Goal: Communication & Community: Answer question/provide support

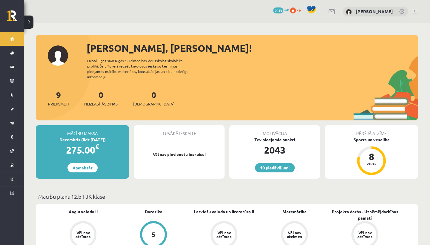
click at [107, 92] on div "0 Neizlasītās ziņas" at bounding box center [100, 97] width 33 height 19
click at [103, 93] on link "0 Neizlasītās ziņas" at bounding box center [100, 98] width 33 height 18
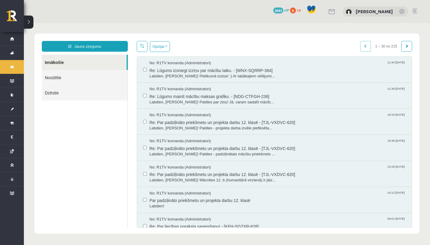
click at [57, 77] on link "Nosūtītie" at bounding box center [85, 77] width 86 height 15
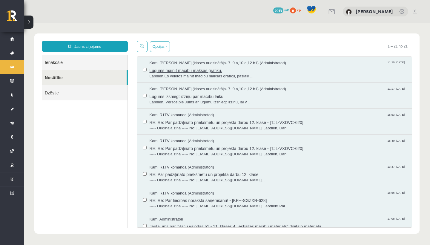
click at [203, 71] on span "Lūgums mainīt mācību maksas grafiku." at bounding box center [278, 69] width 257 height 7
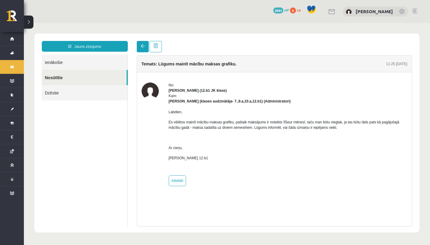
click at [145, 49] on link at bounding box center [143, 46] width 12 height 11
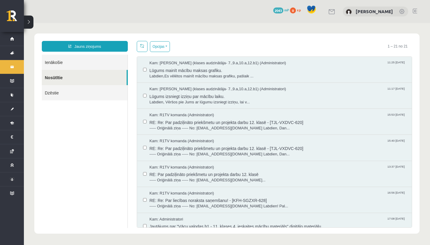
click at [77, 61] on link "Ienākošie" at bounding box center [85, 62] width 86 height 15
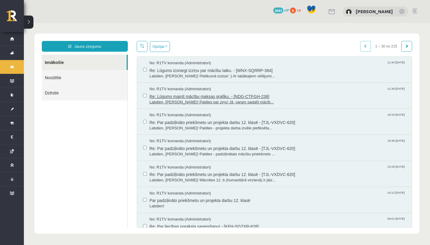
click at [188, 95] on span "Re: Lūgums mainīt mācību maksas grafiku. - [NDG-CTFGH-236]" at bounding box center [278, 95] width 257 height 7
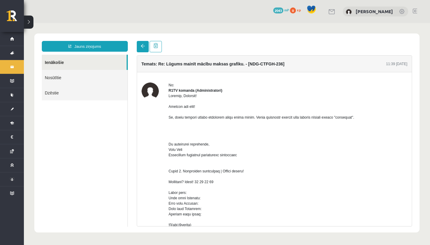
click at [140, 45] on link at bounding box center [143, 46] width 12 height 11
click at [109, 62] on link "Ienākošie" at bounding box center [84, 62] width 85 height 15
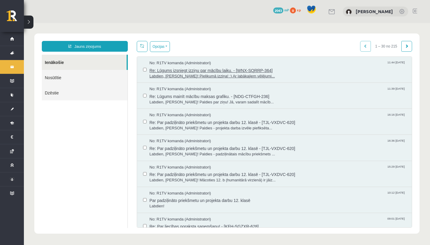
click at [184, 64] on span "No: R1TV komanda (Administratori)" at bounding box center [181, 63] width 62 height 6
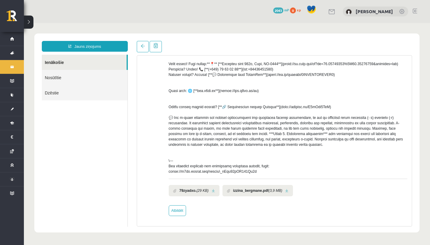
scroll to position [102, 0]
click at [289, 192] on link at bounding box center [286, 191] width 3 height 4
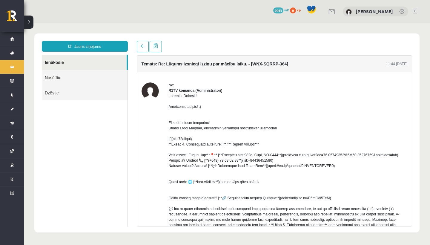
scroll to position [0, 0]
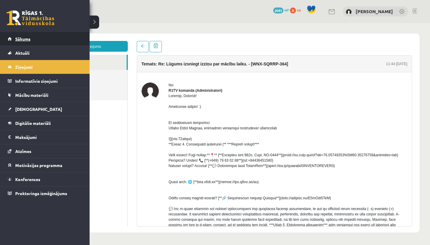
click at [22, 39] on span "Sākums" at bounding box center [22, 38] width 15 height 5
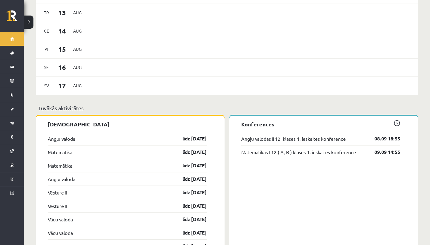
scroll to position [392, 0]
